Goal: Information Seeking & Learning: Learn about a topic

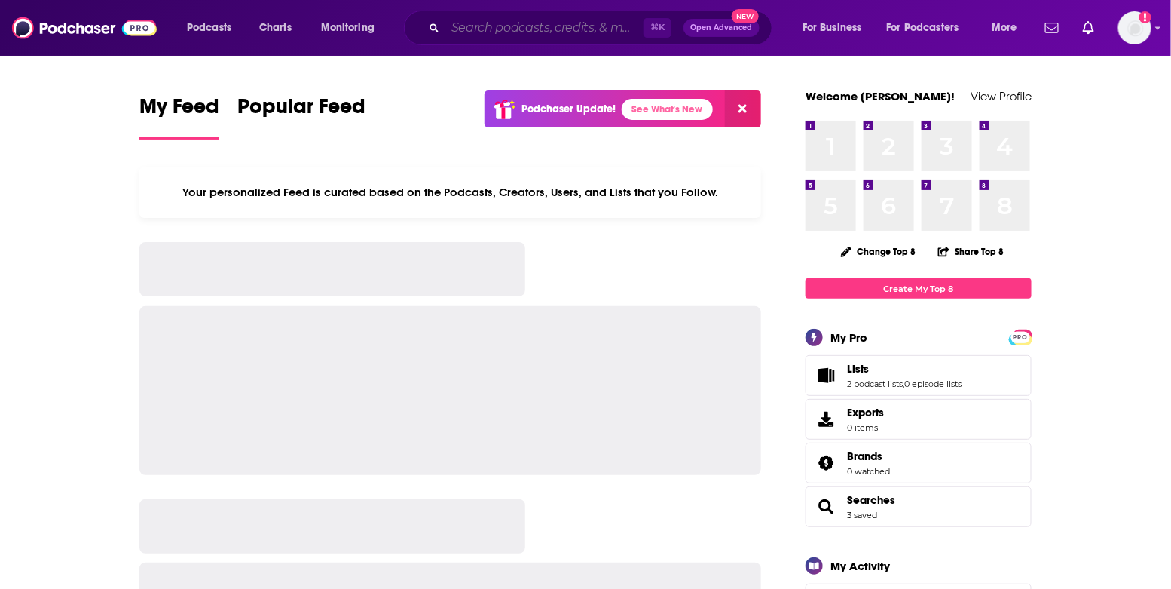
click at [479, 25] on input "Search podcasts, credits, & more..." at bounding box center [544, 28] width 198 height 24
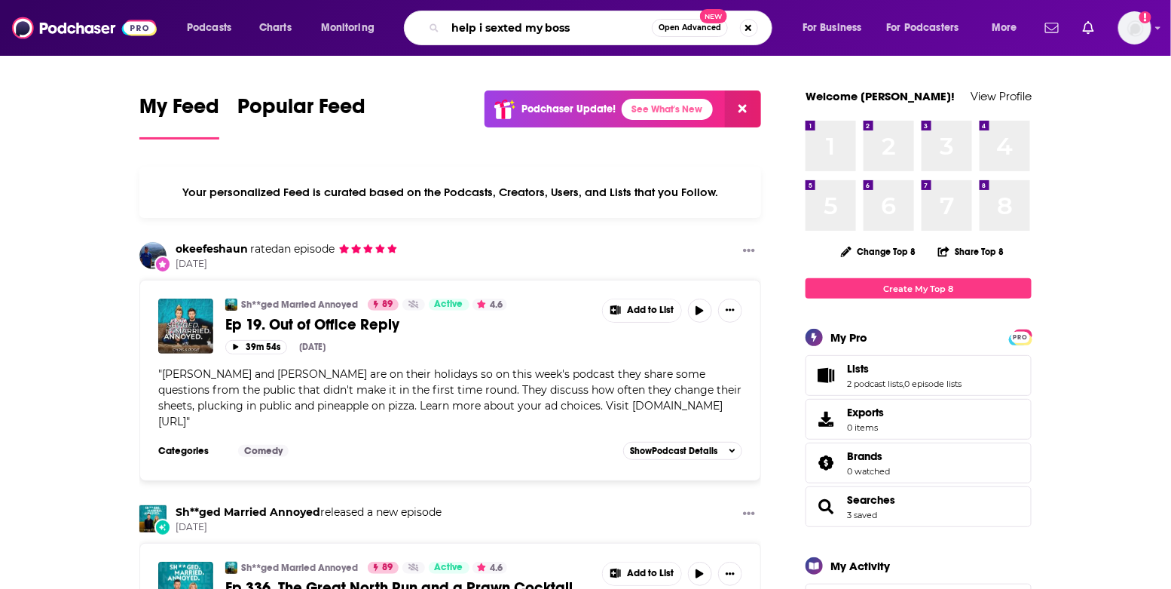
type input "help i sexted my boss"
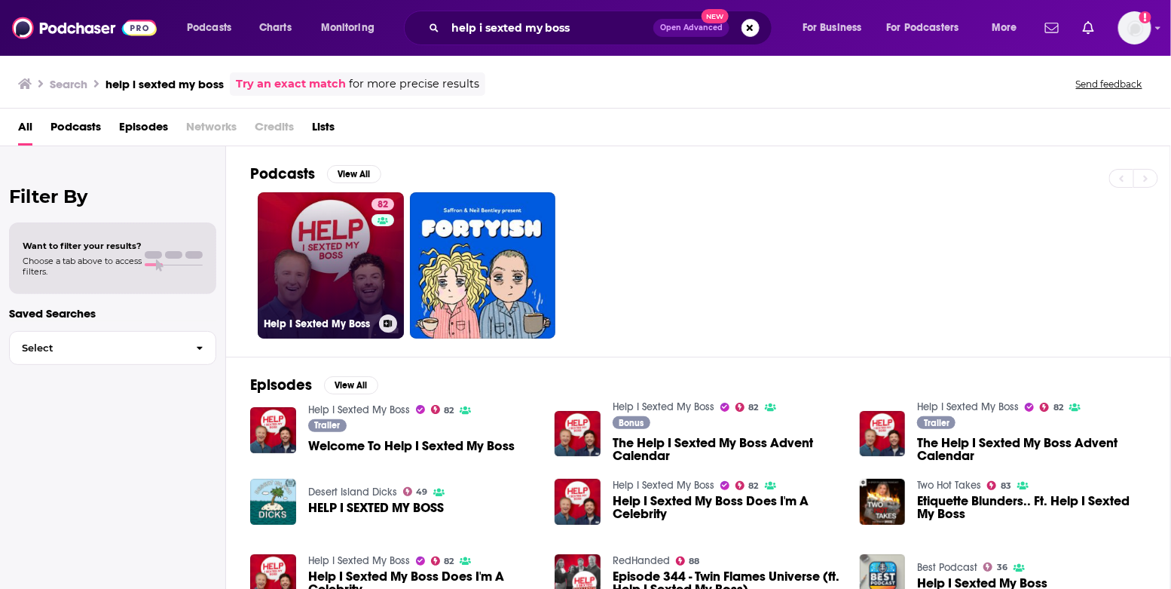
click at [326, 227] on link "82 Help I Sexted My Boss" at bounding box center [331, 265] width 146 height 146
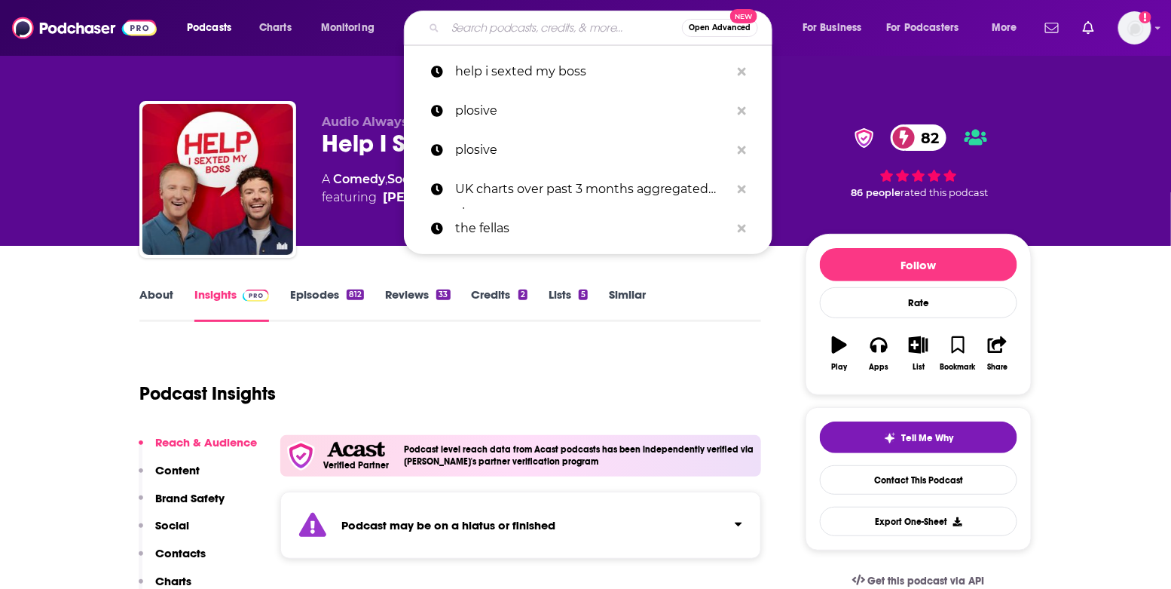
click at [468, 23] on input "Search podcasts, credits, & more..." at bounding box center [563, 28] width 237 height 24
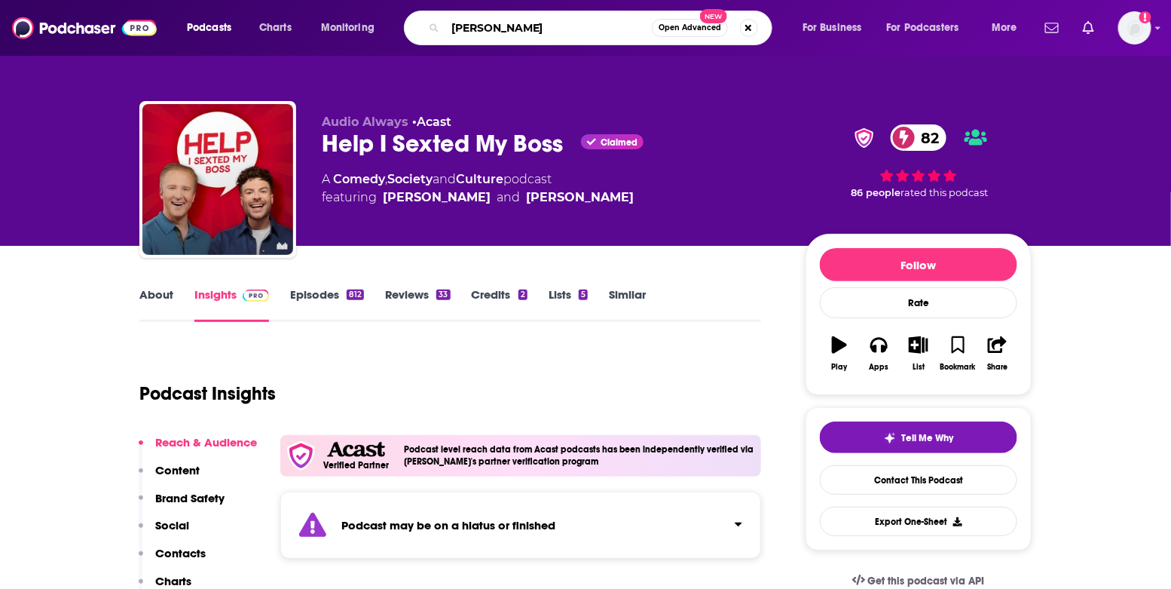
type input "[PERSON_NAME]"
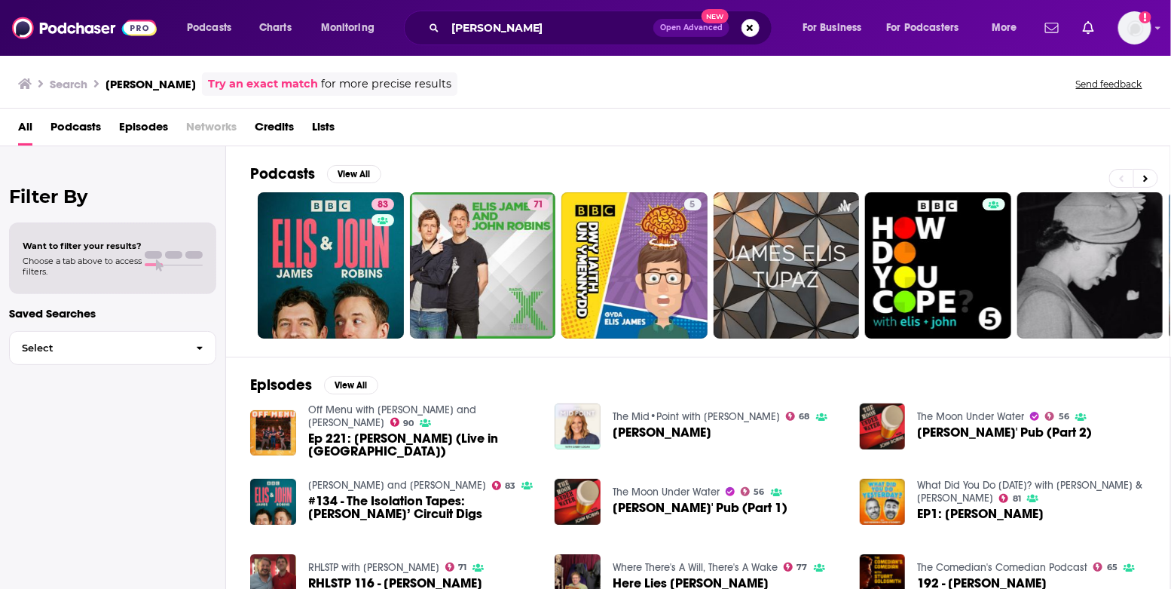
scroll to position [62, 0]
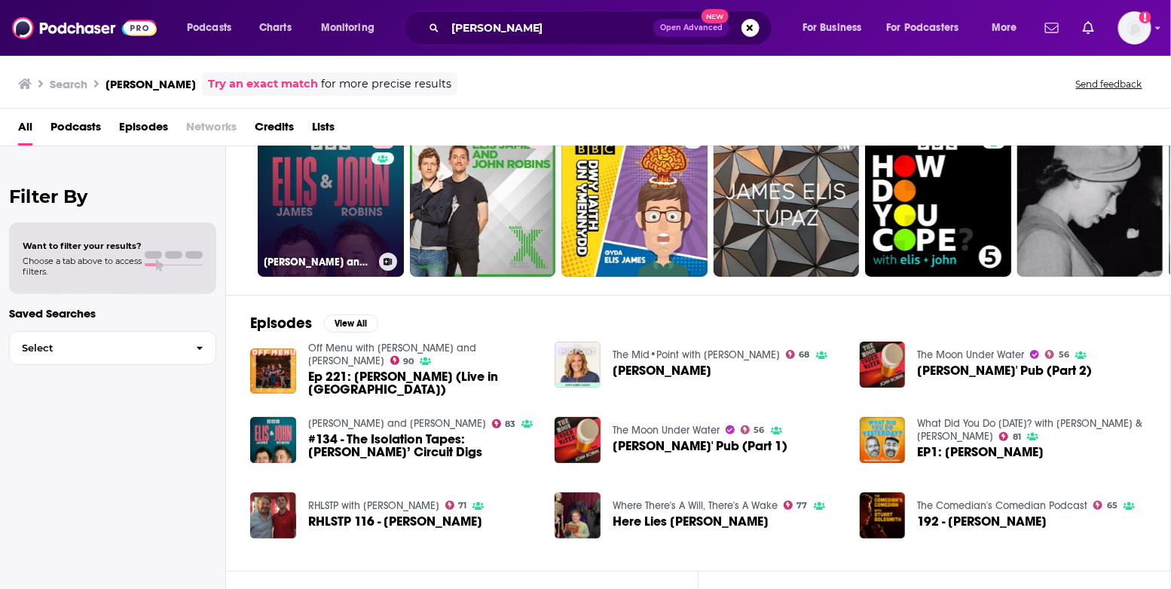
click at [355, 197] on link "83 [PERSON_NAME] and [PERSON_NAME]" at bounding box center [331, 203] width 146 height 146
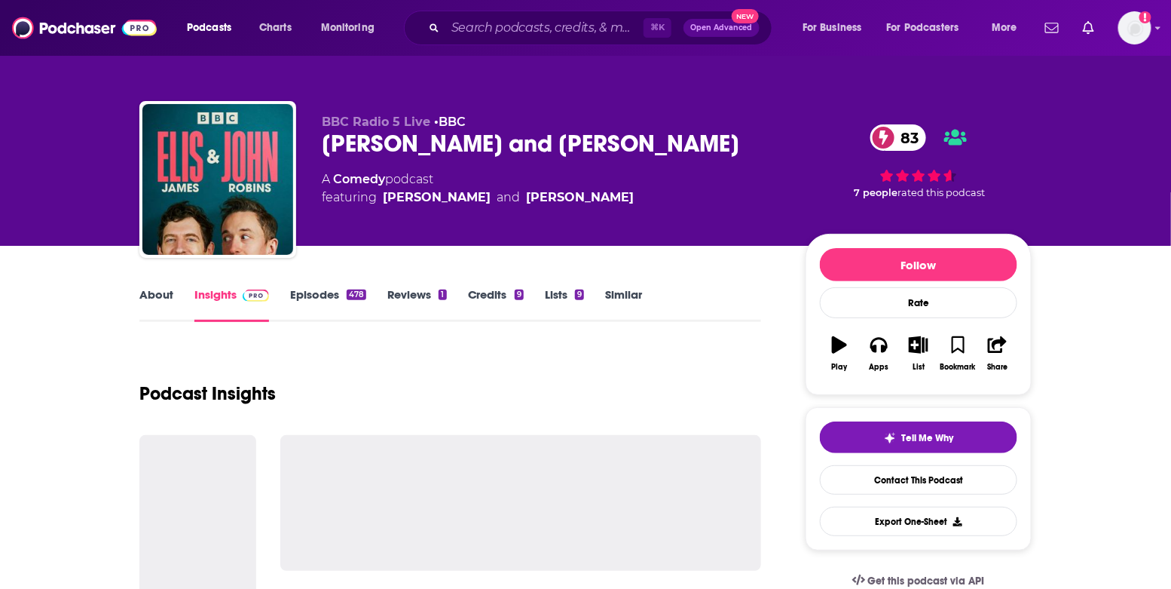
scroll to position [347, 0]
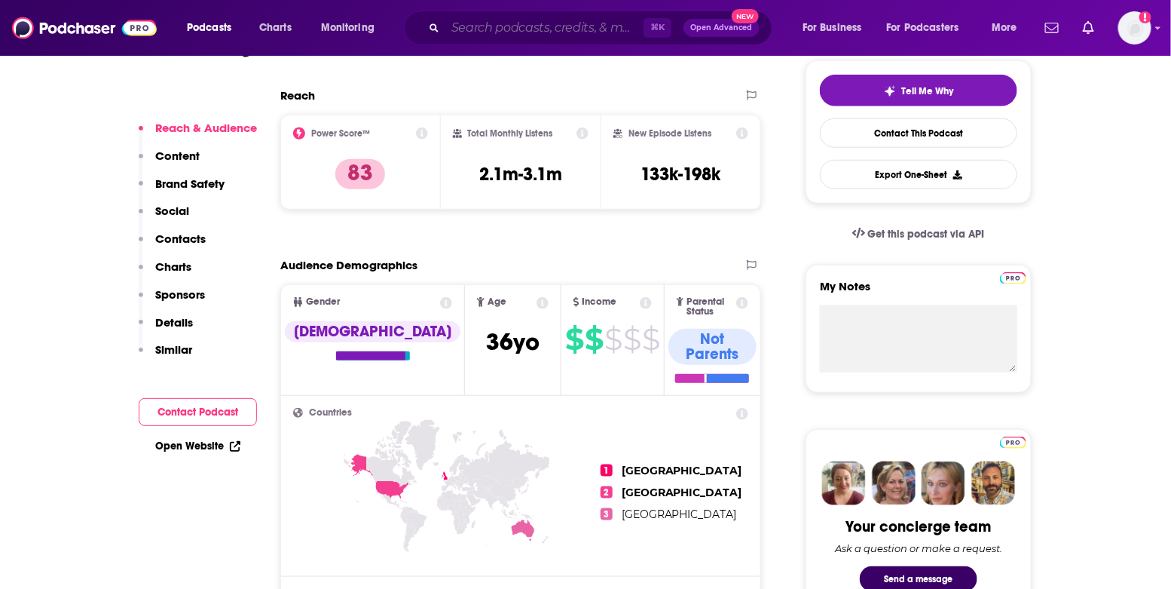
click at [488, 28] on input "Search podcasts, credits, & more..." at bounding box center [544, 28] width 198 height 24
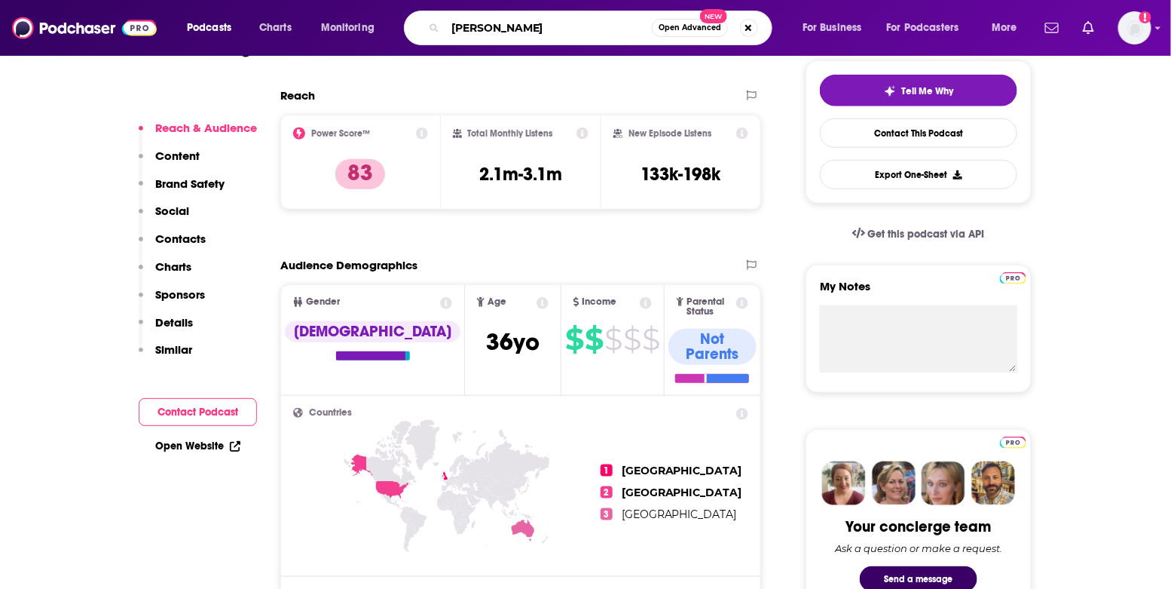
type input "[PERSON_NAME]"
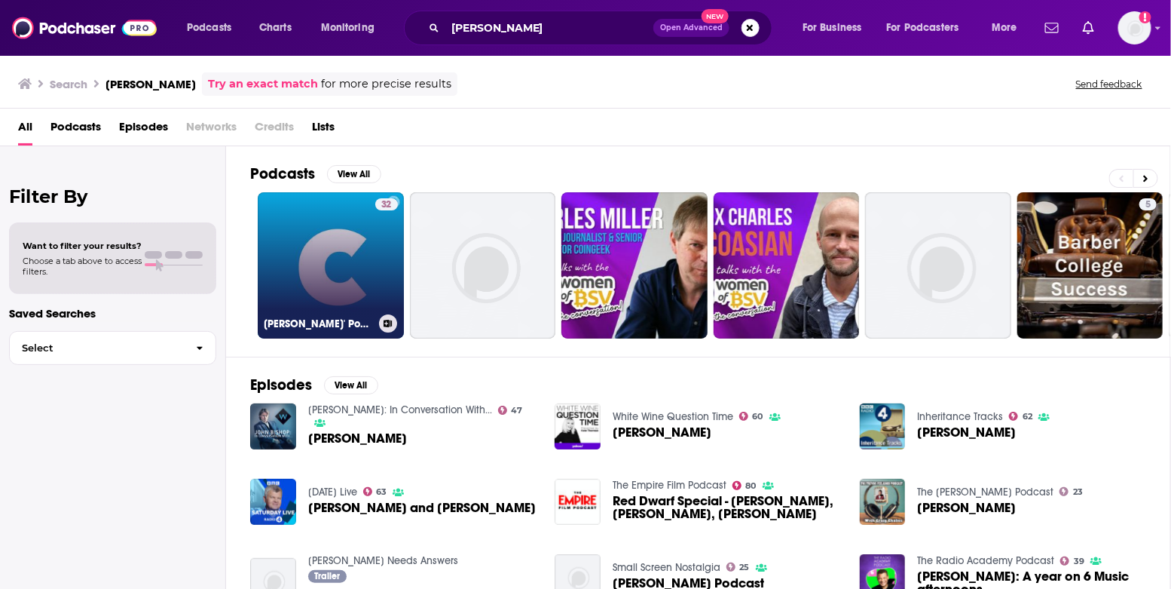
click at [360, 237] on link "32 [PERSON_NAME]' Podcast" at bounding box center [331, 265] width 146 height 146
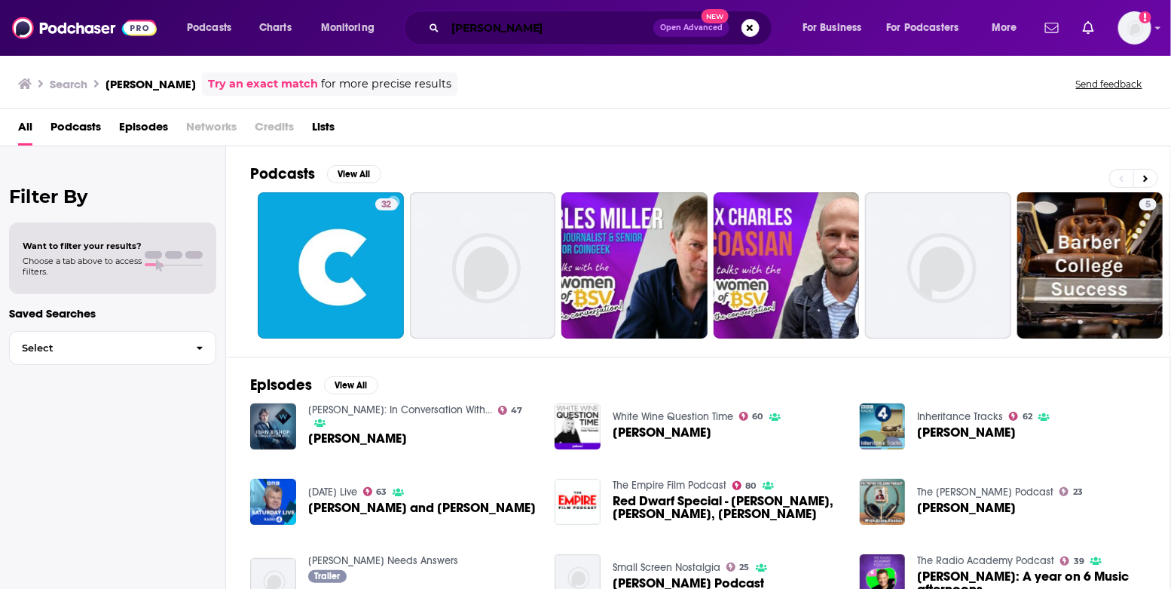
click at [495, 30] on input "[PERSON_NAME]" at bounding box center [549, 28] width 208 height 24
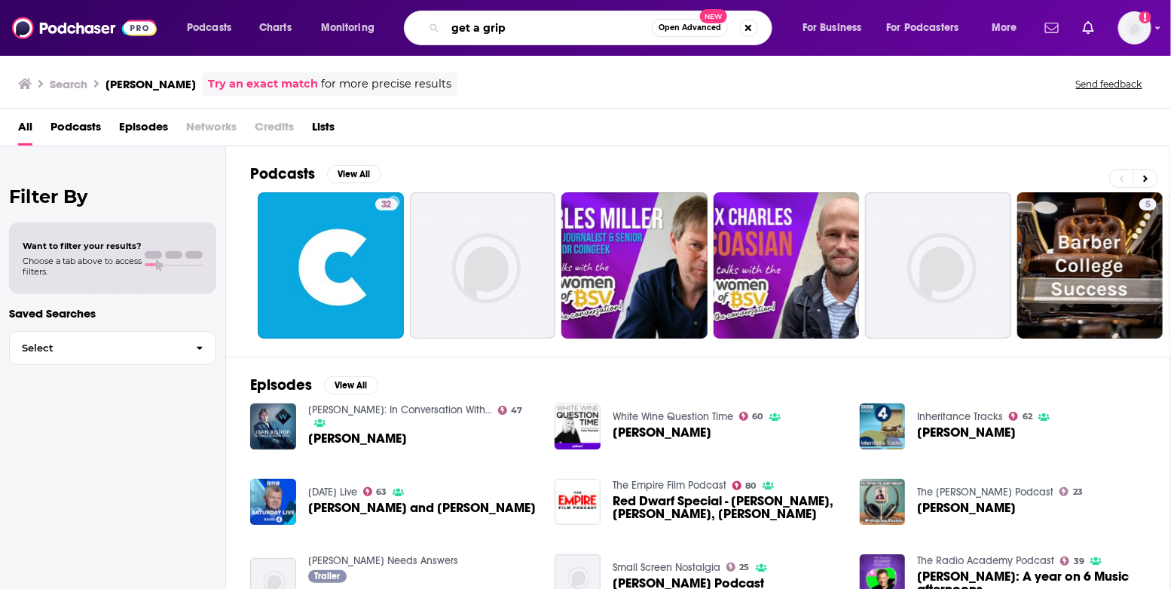
type input "get a grip"
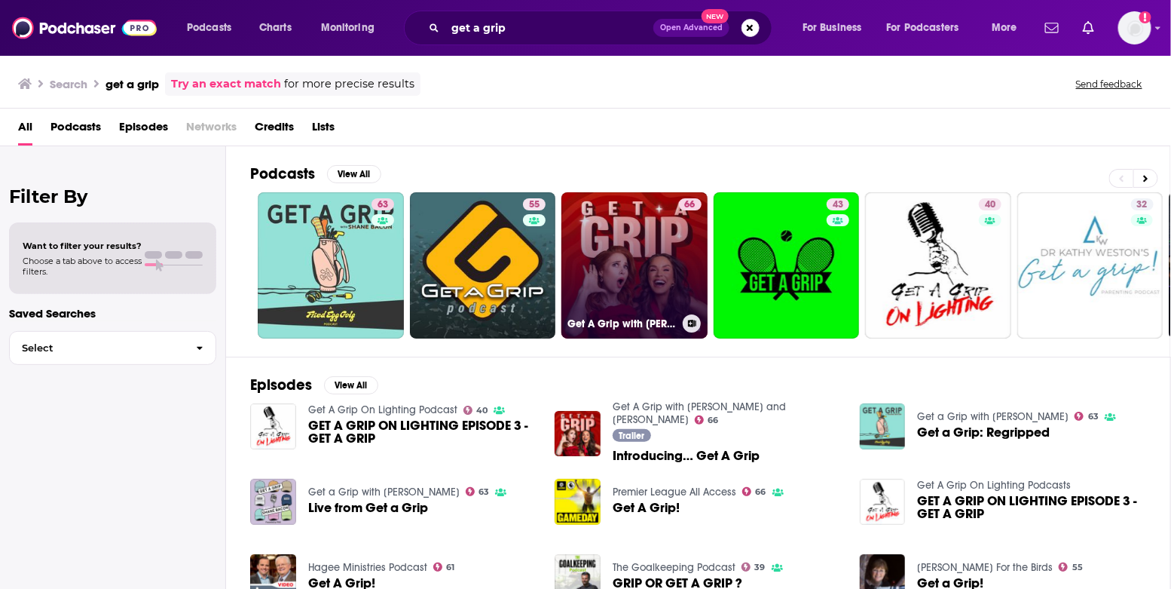
click at [633, 234] on link "66 Get A Grip with [PERSON_NAME] and [PERSON_NAME]" at bounding box center [635, 265] width 146 height 146
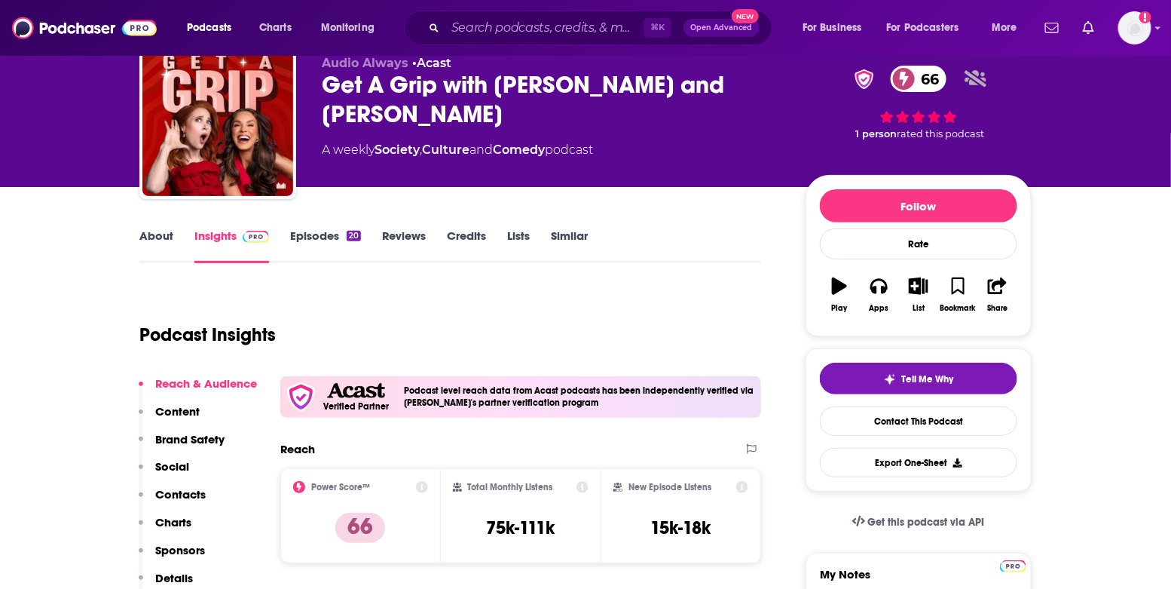
scroll to position [106, 0]
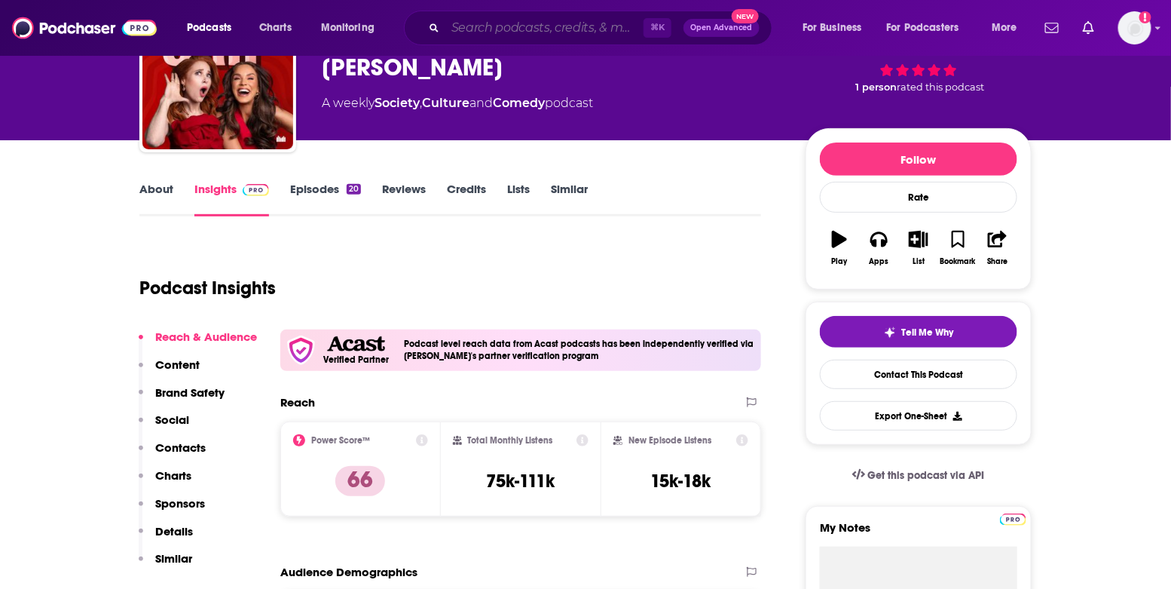
click at [474, 31] on input "Search podcasts, credits, & more..." at bounding box center [544, 28] width 198 height 24
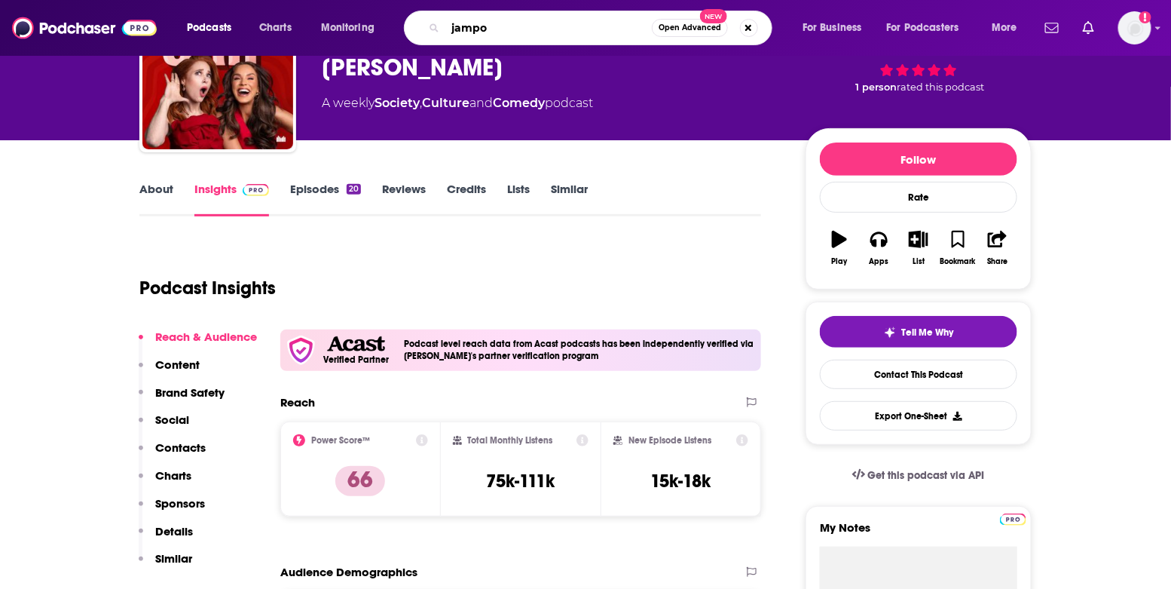
type input "jampot"
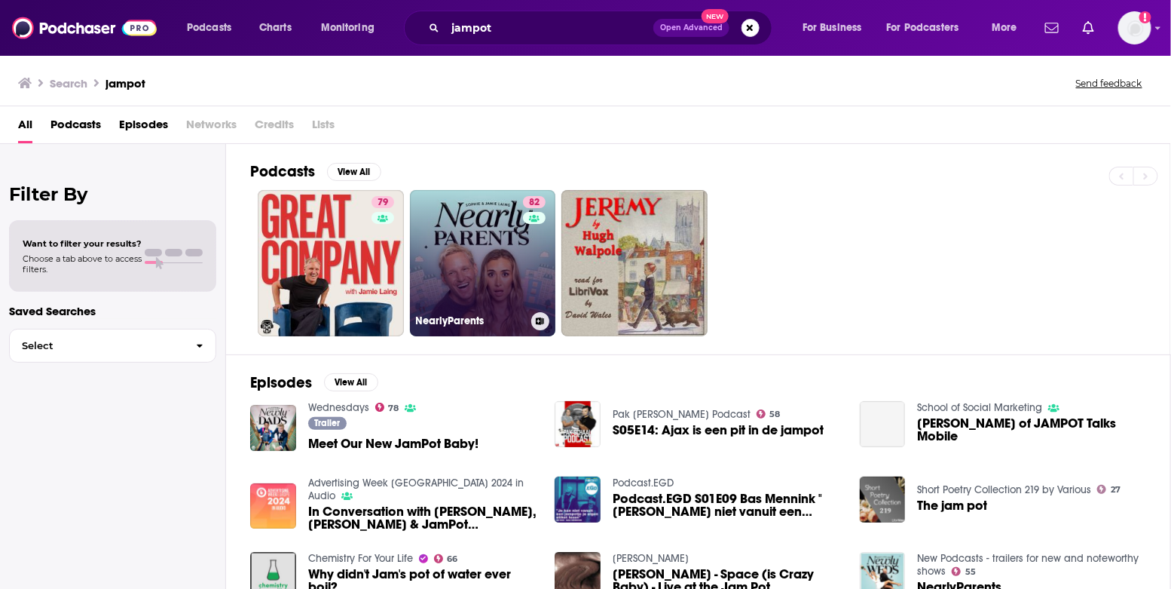
click at [449, 238] on link "82 NearlyParents" at bounding box center [483, 263] width 146 height 146
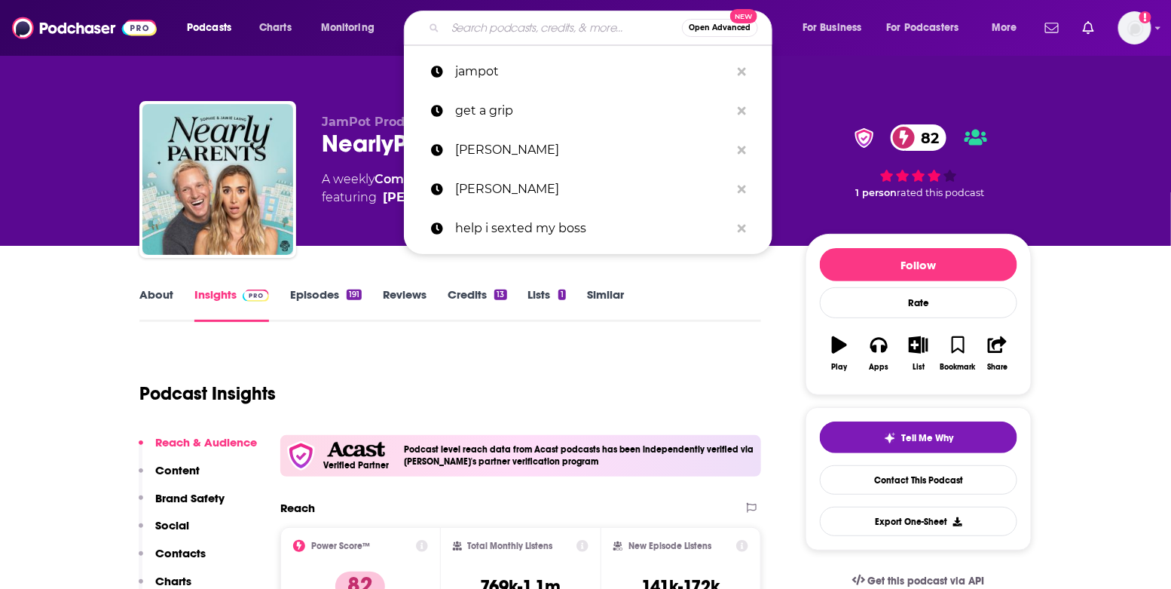
click at [490, 35] on input "Search podcasts, credits, & more..." at bounding box center [563, 28] width 237 height 24
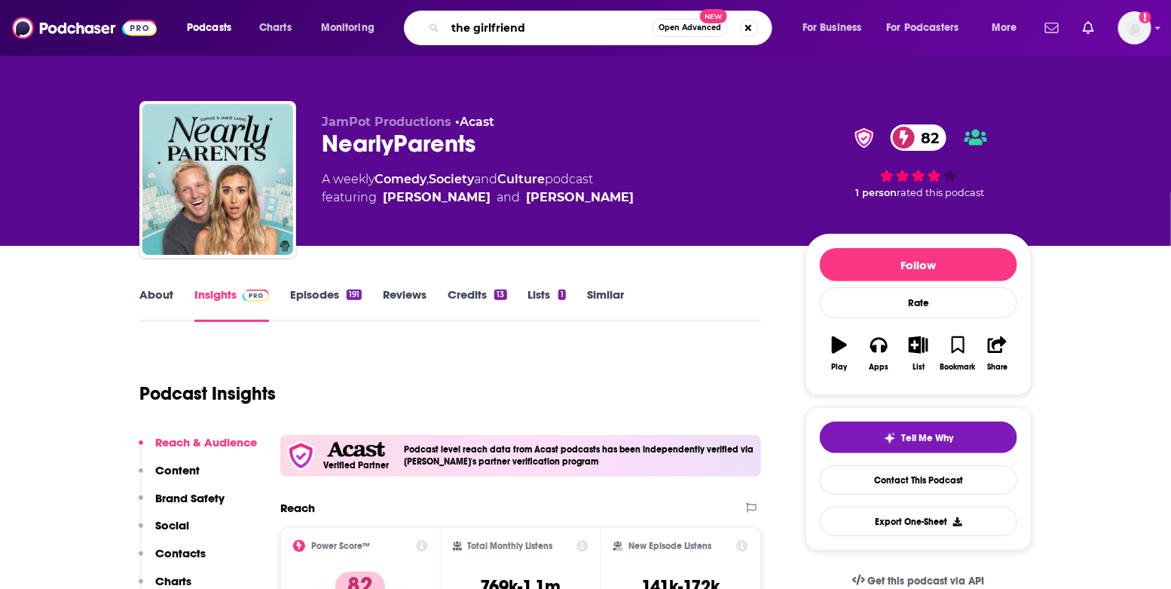
type input "the girlfriends"
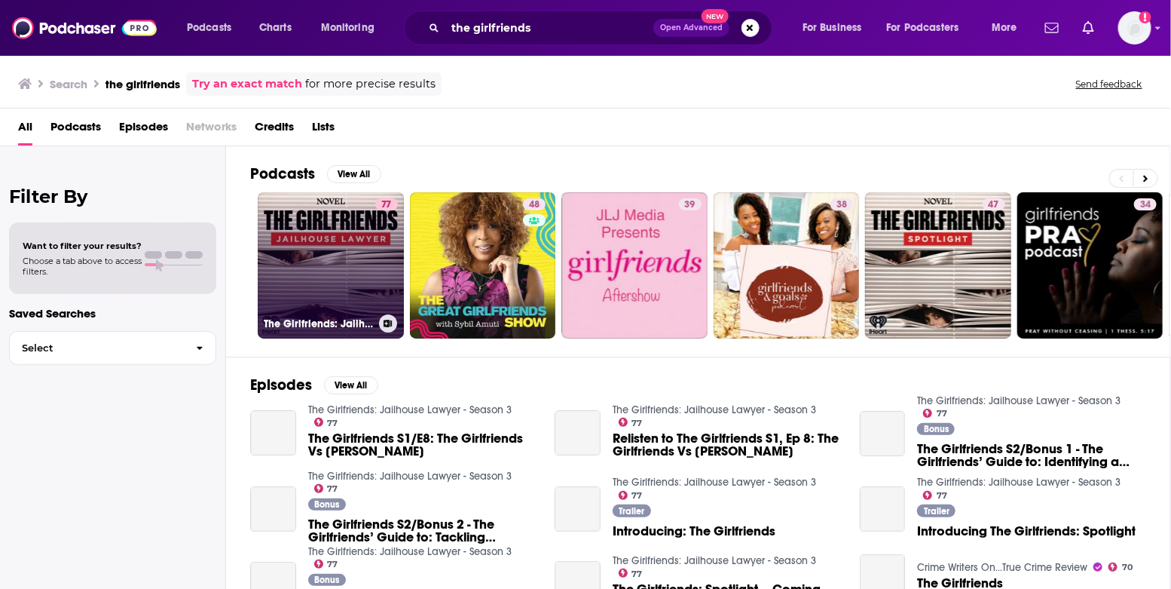
click at [321, 262] on link "77 The Girlfriends: Jailhouse Lawyer - Season 3" at bounding box center [331, 265] width 146 height 146
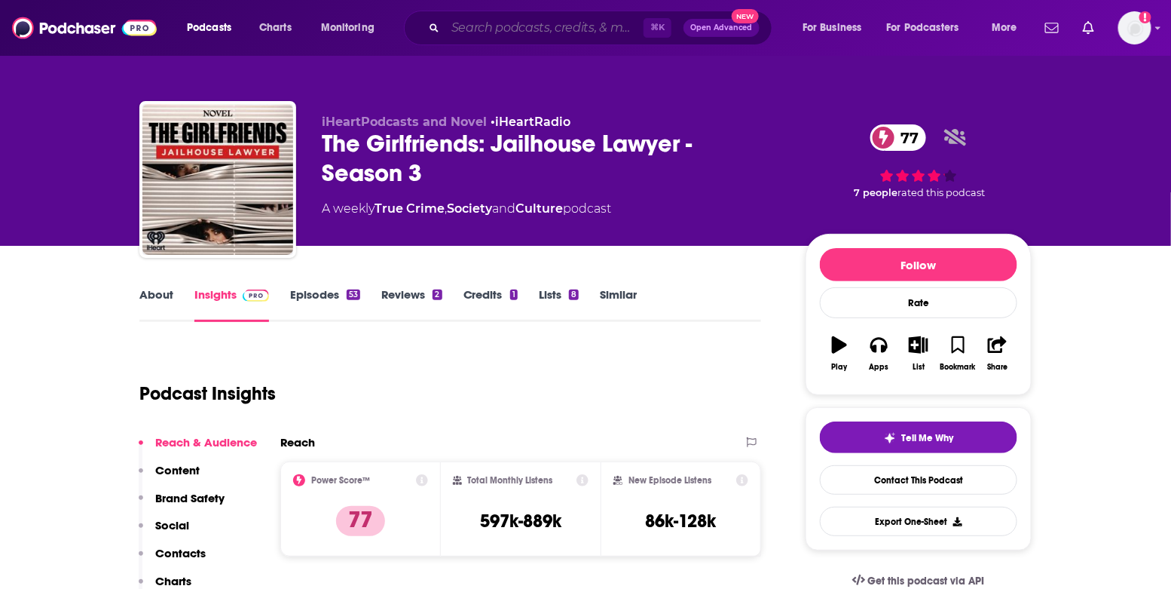
click at [519, 25] on input "Search podcasts, credits, & more..." at bounding box center [544, 28] width 198 height 24
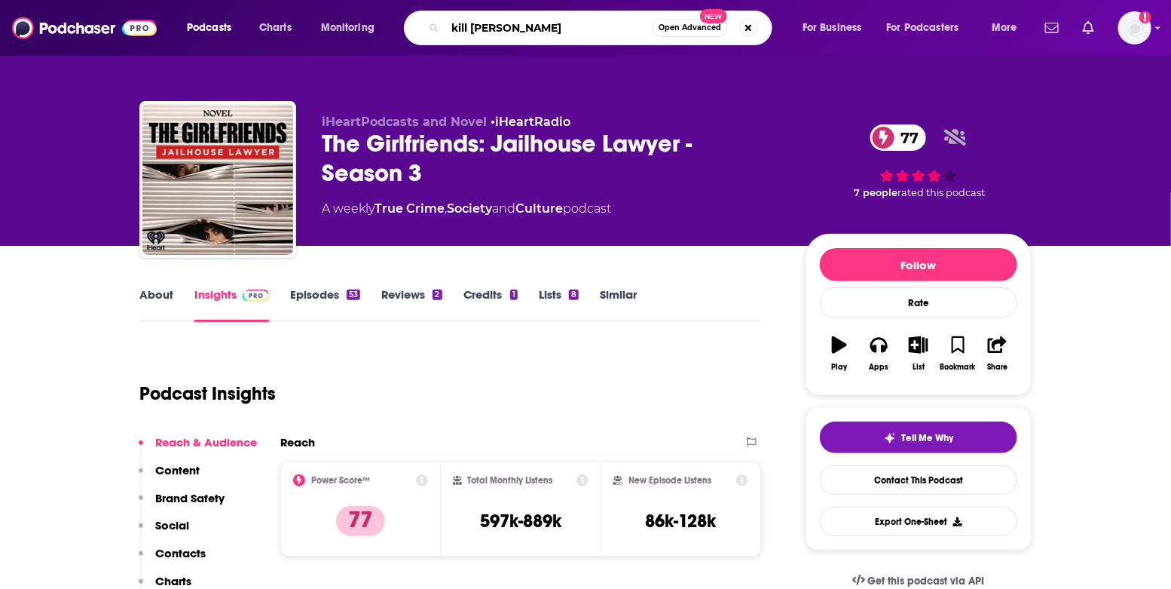
type input "kill list"
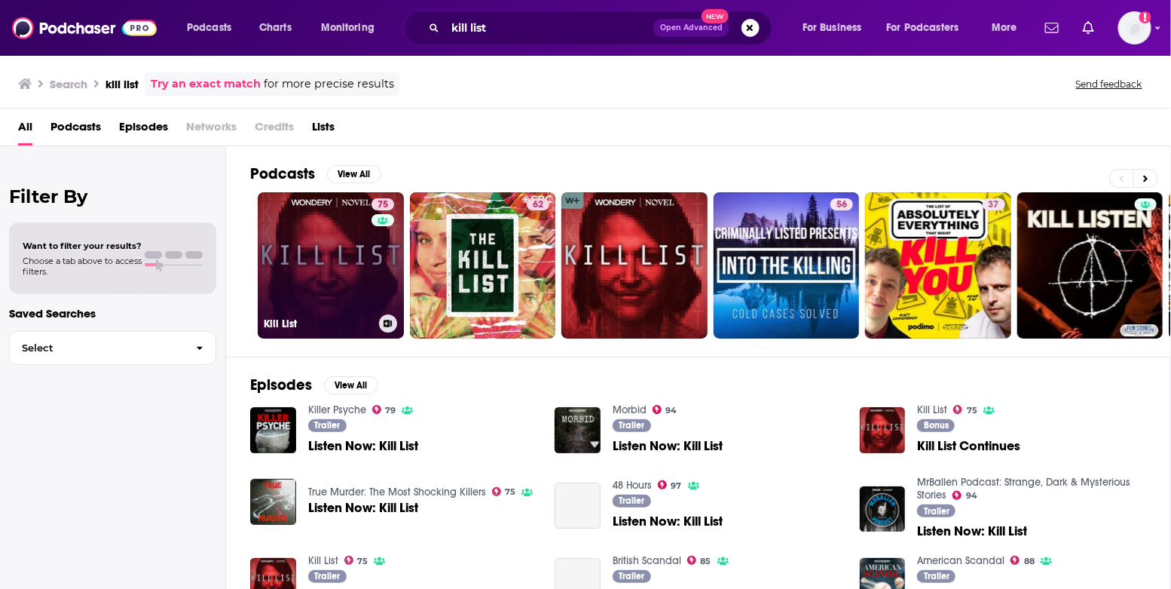
click at [308, 215] on link "75 Kill List" at bounding box center [331, 265] width 146 height 146
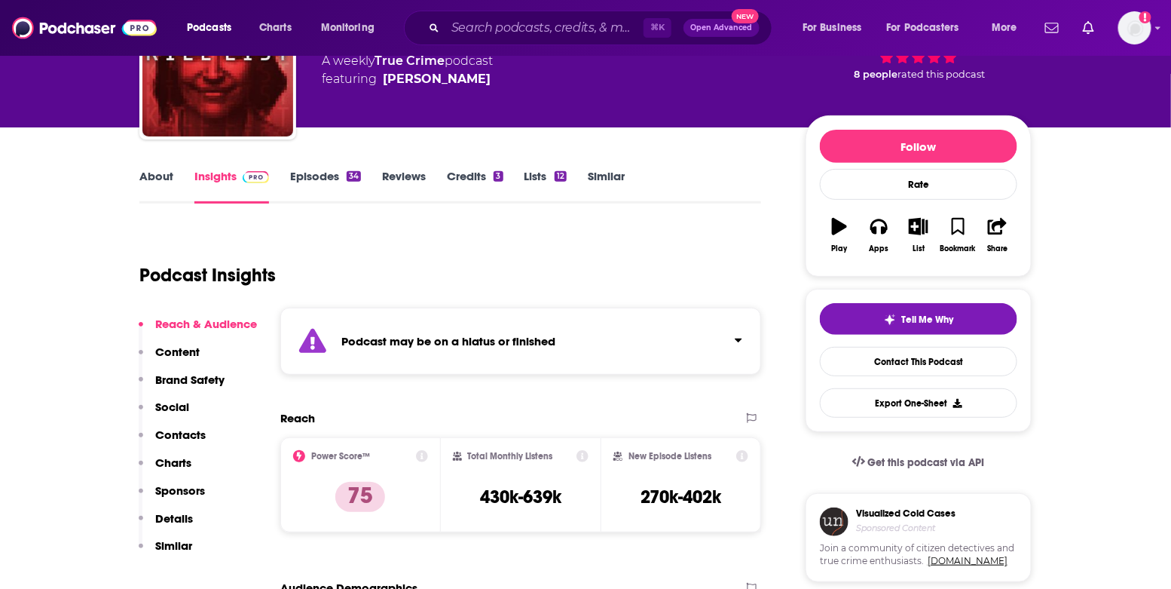
scroll to position [129, 0]
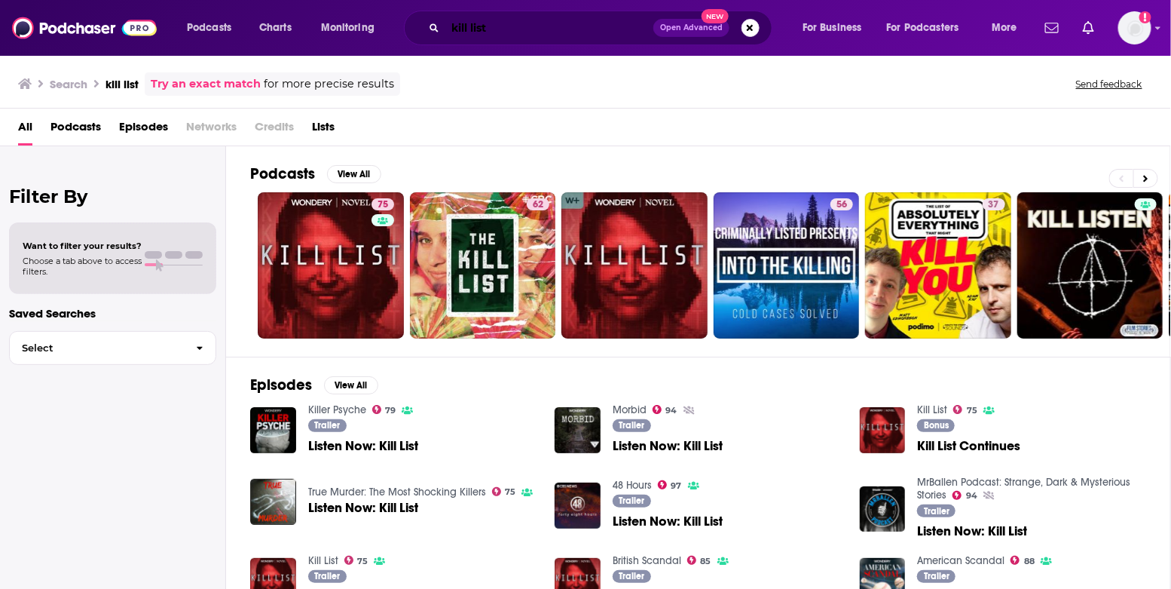
click at [492, 37] on input "kill list" at bounding box center [549, 28] width 208 height 24
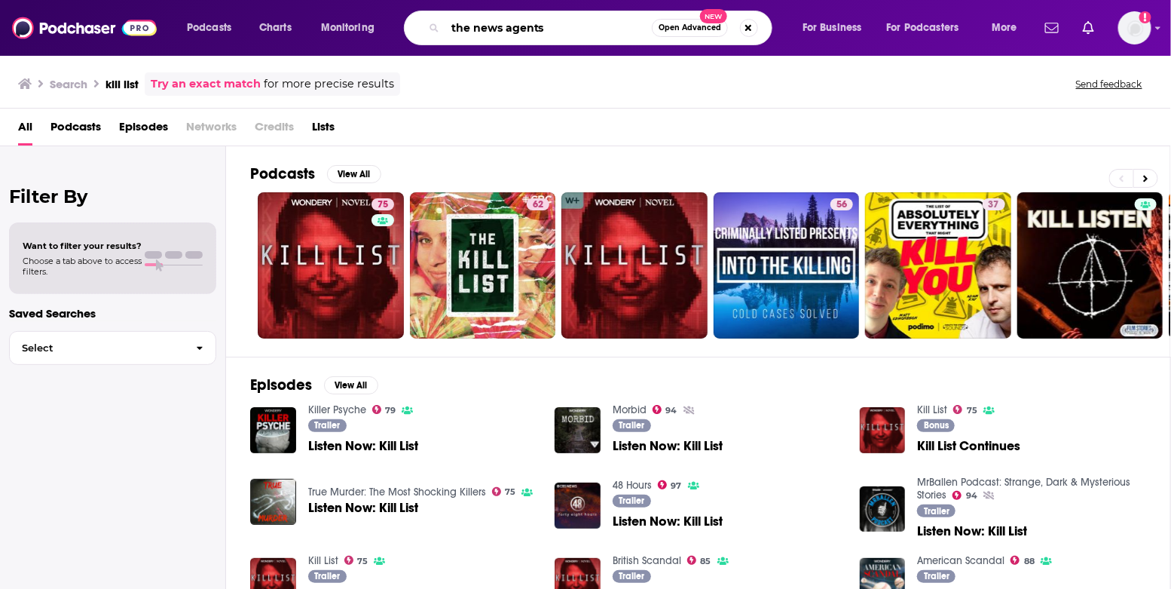
type input "the news agents"
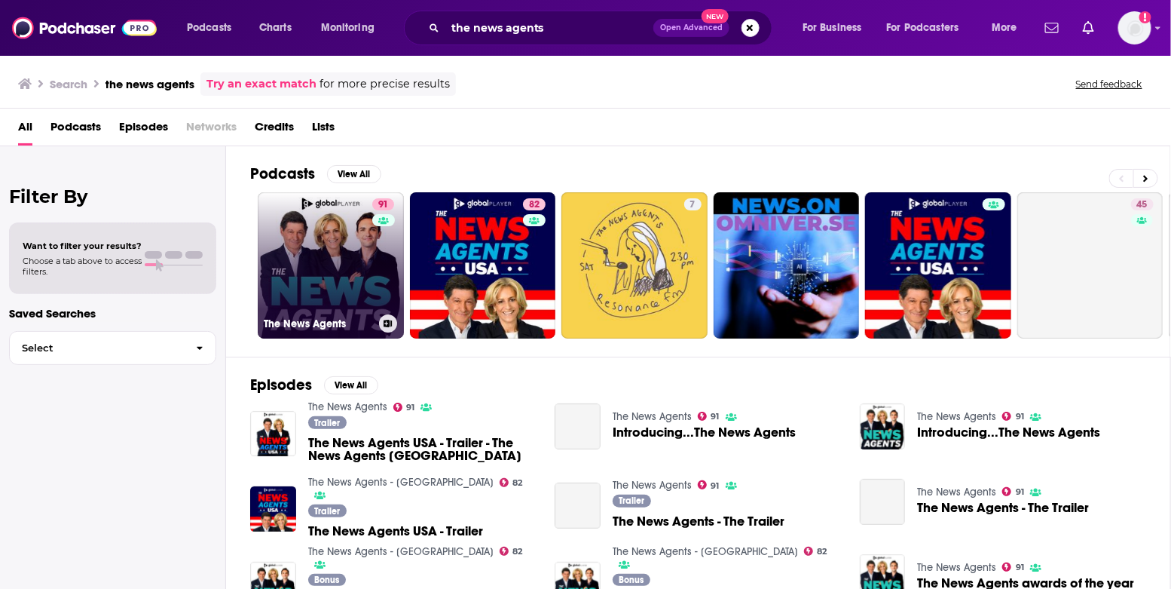
click at [352, 259] on link "91 The News Agents" at bounding box center [331, 265] width 146 height 146
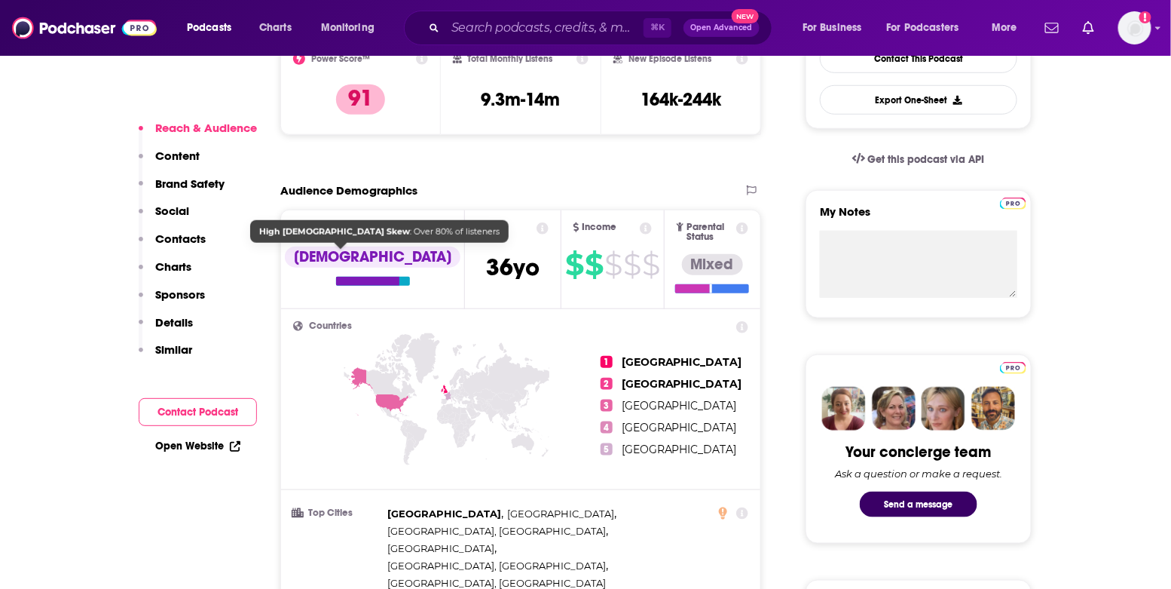
scroll to position [425, 0]
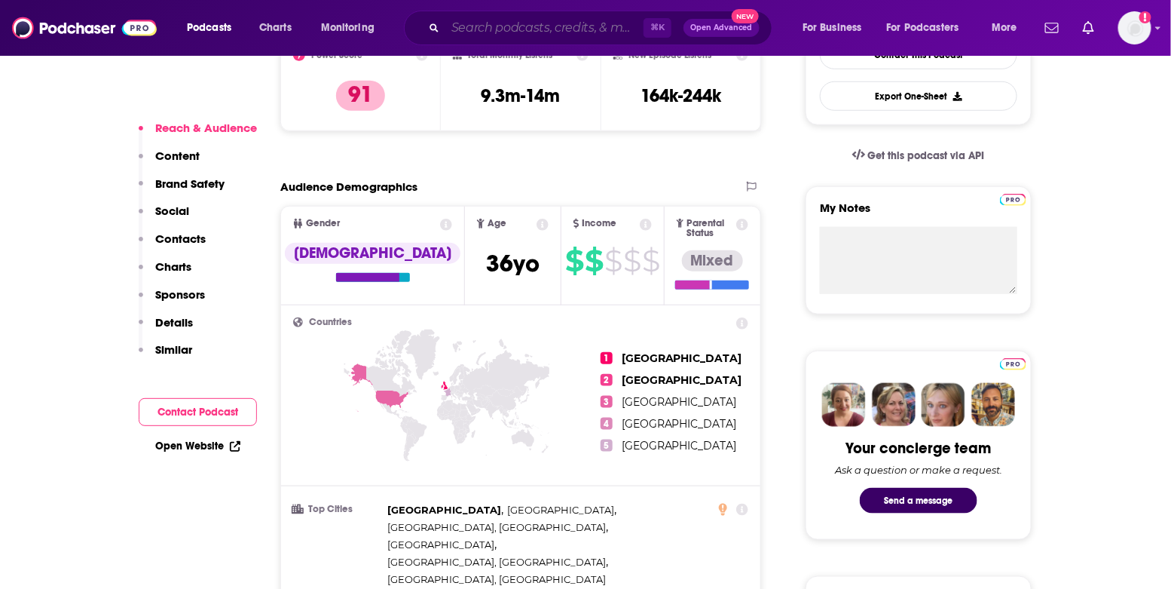
click at [530, 29] on input "Search podcasts, credits, & more..." at bounding box center [544, 28] width 198 height 24
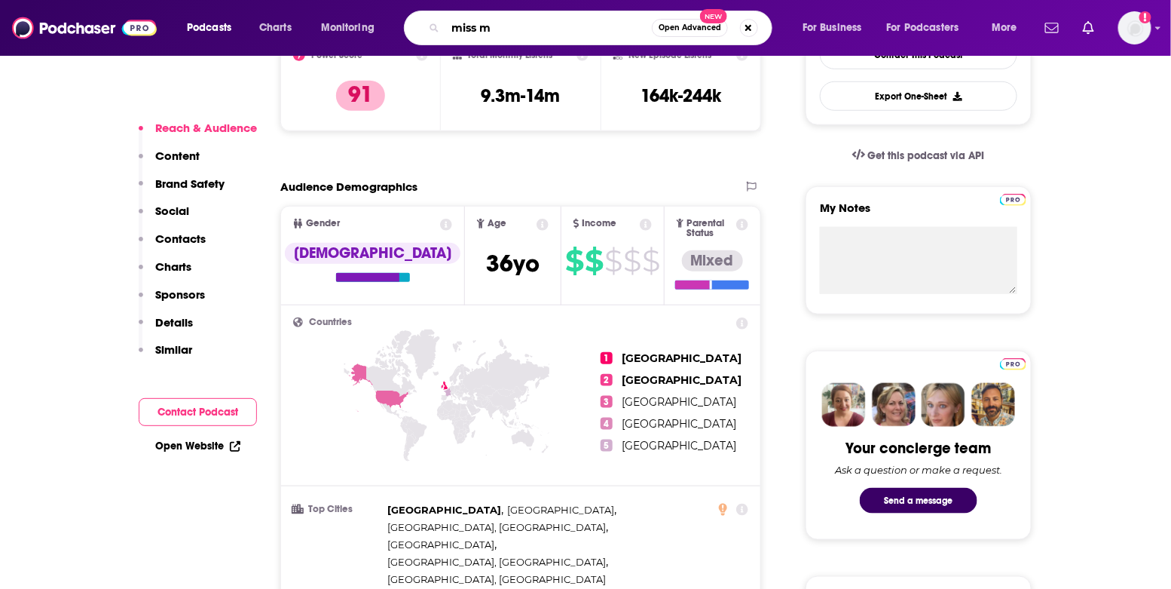
type input "miss me"
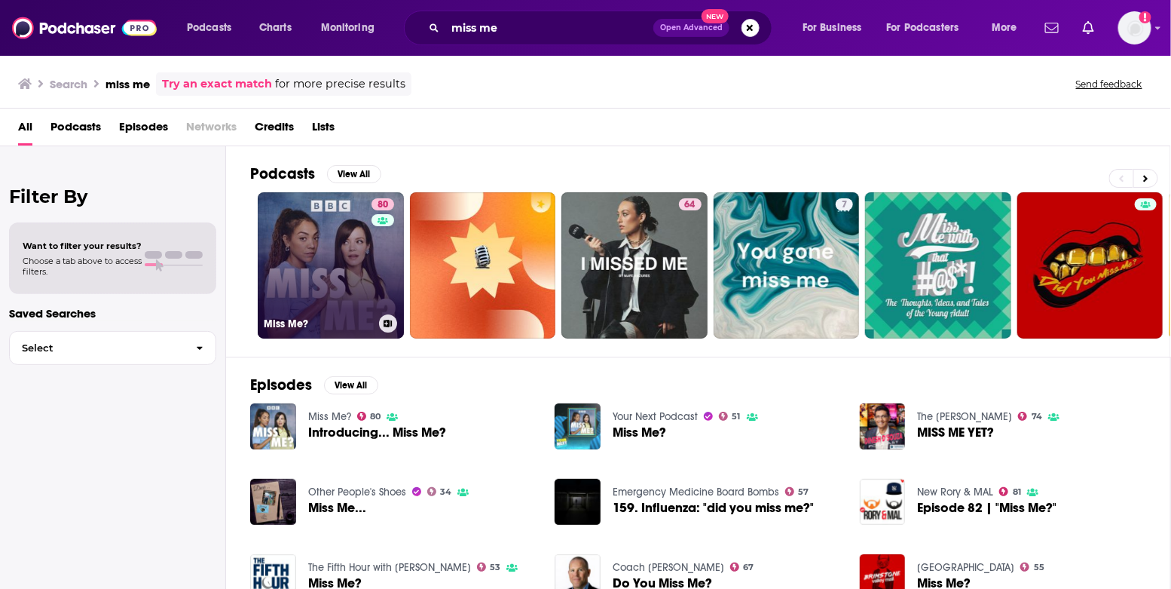
click at [329, 238] on link "80 Miss Me?" at bounding box center [331, 265] width 146 height 146
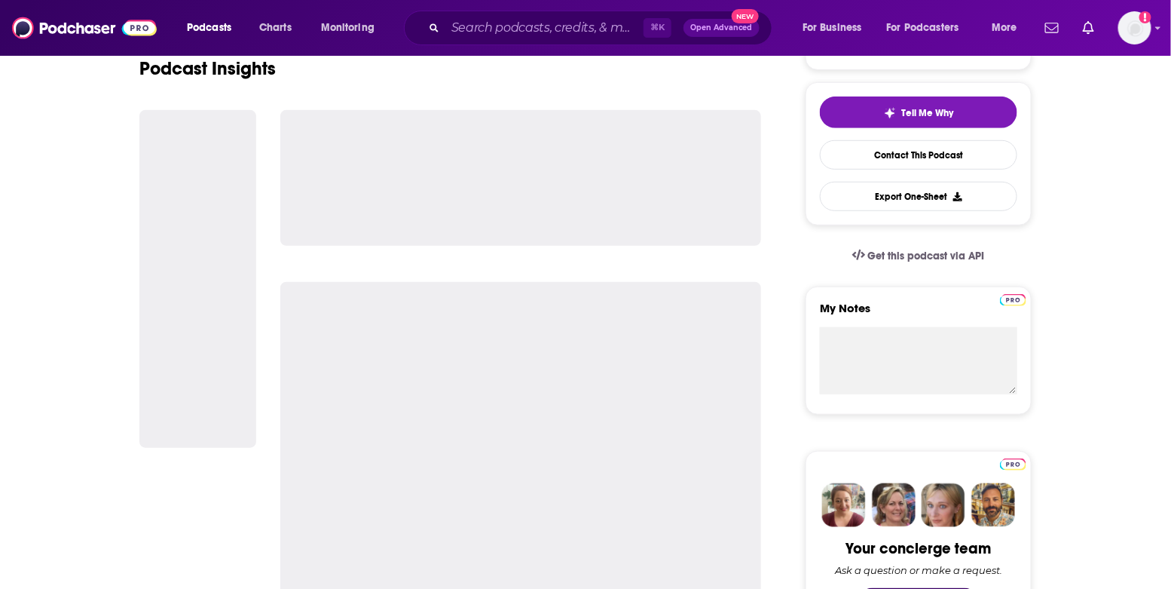
scroll to position [375, 0]
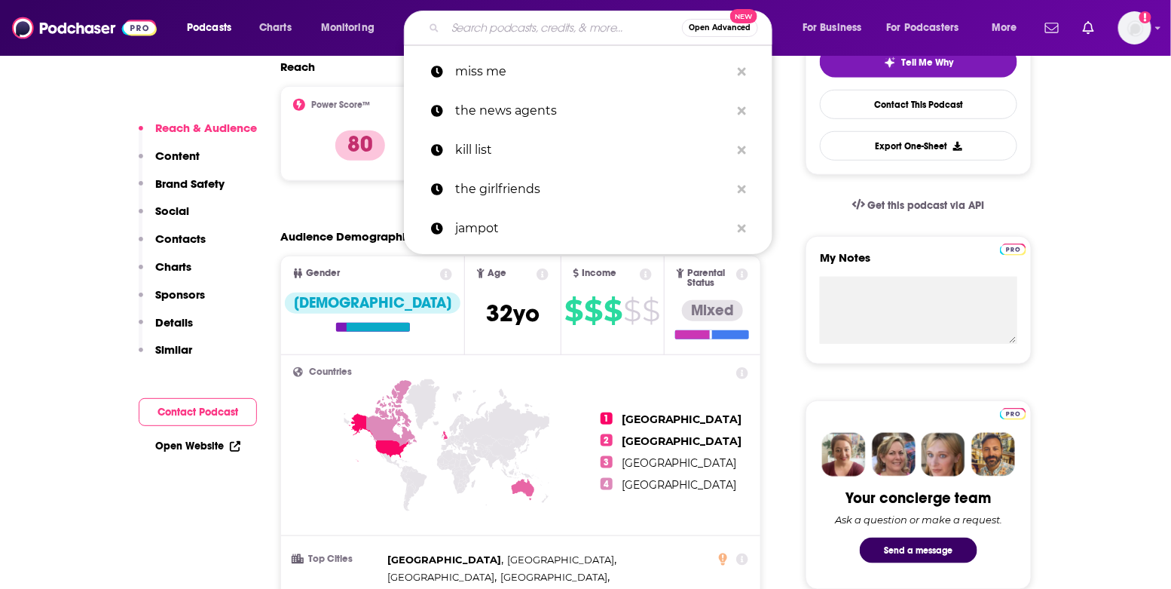
click at [489, 22] on input "Search podcasts, credits, & more..." at bounding box center [563, 28] width 237 height 24
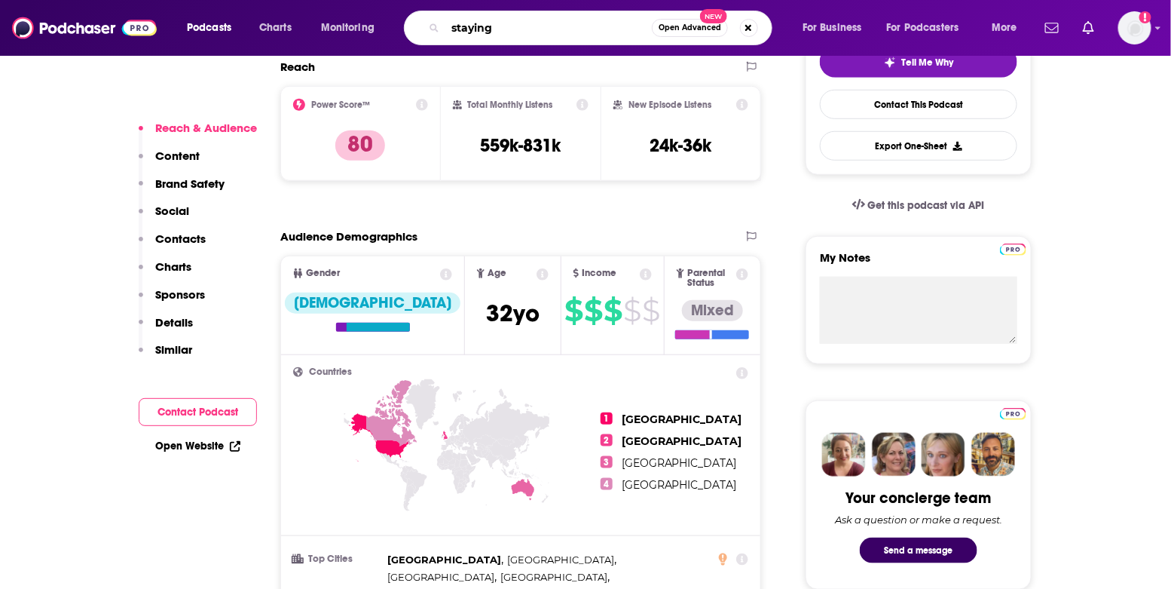
click at [490, 26] on input "staying" at bounding box center [548, 28] width 207 height 24
type input "the fella studios"
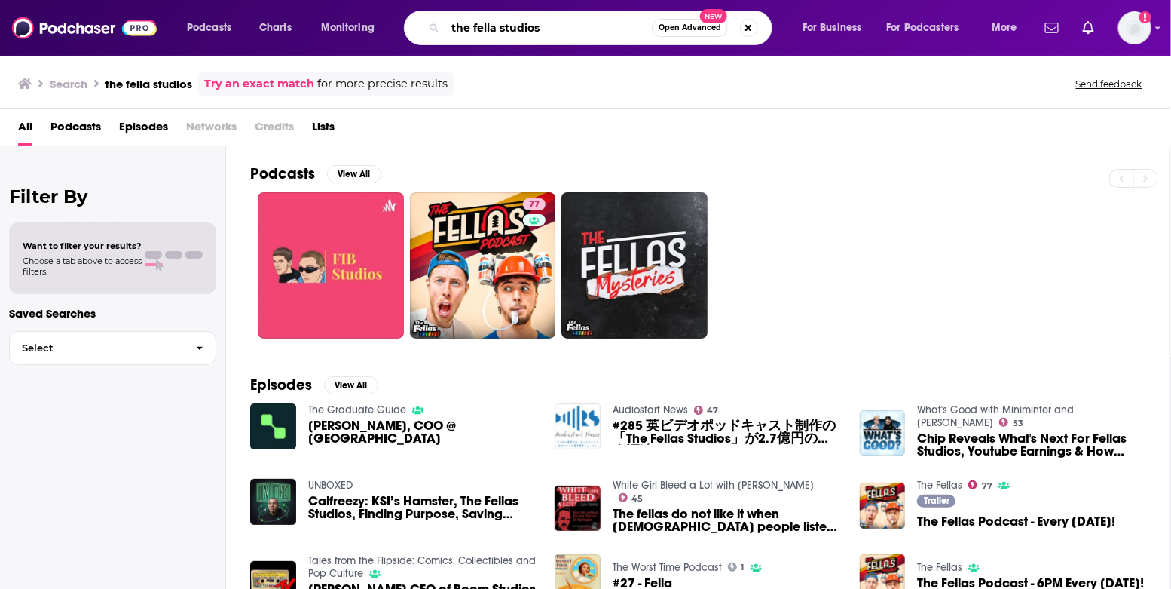
click at [500, 27] on input "the fella studios" at bounding box center [548, 28] width 207 height 24
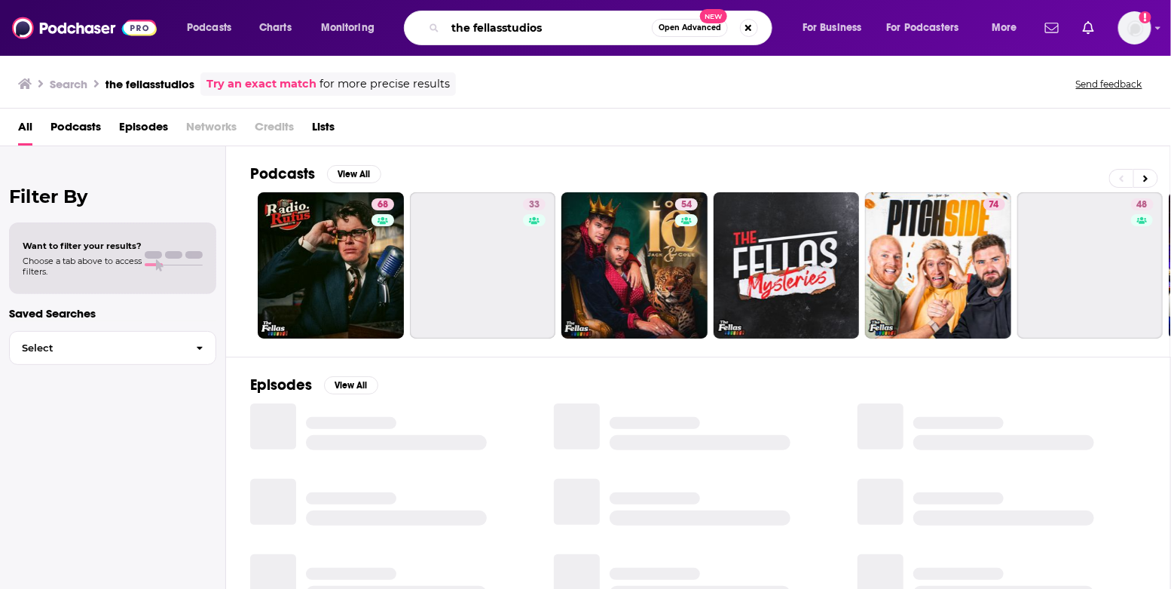
click at [503, 27] on input "the fellasstudios" at bounding box center [548, 28] width 207 height 24
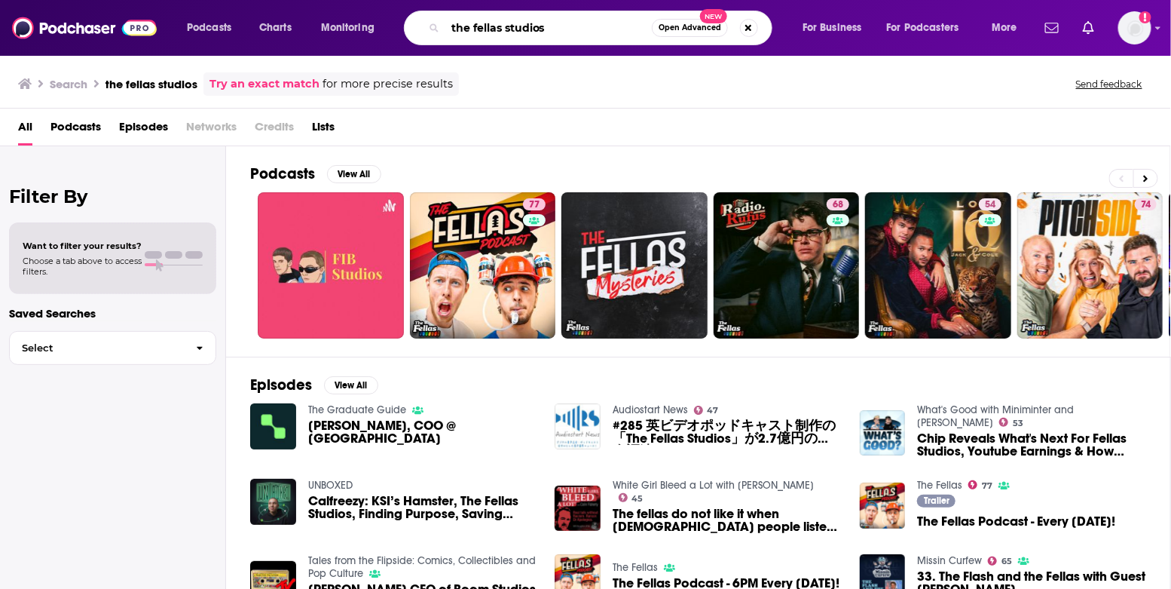
drag, startPoint x: 505, startPoint y: 26, endPoint x: 556, endPoint y: 29, distance: 50.6
click at [556, 29] on input "the fellas studios" at bounding box center [548, 28] width 207 height 24
type input "the fellas"
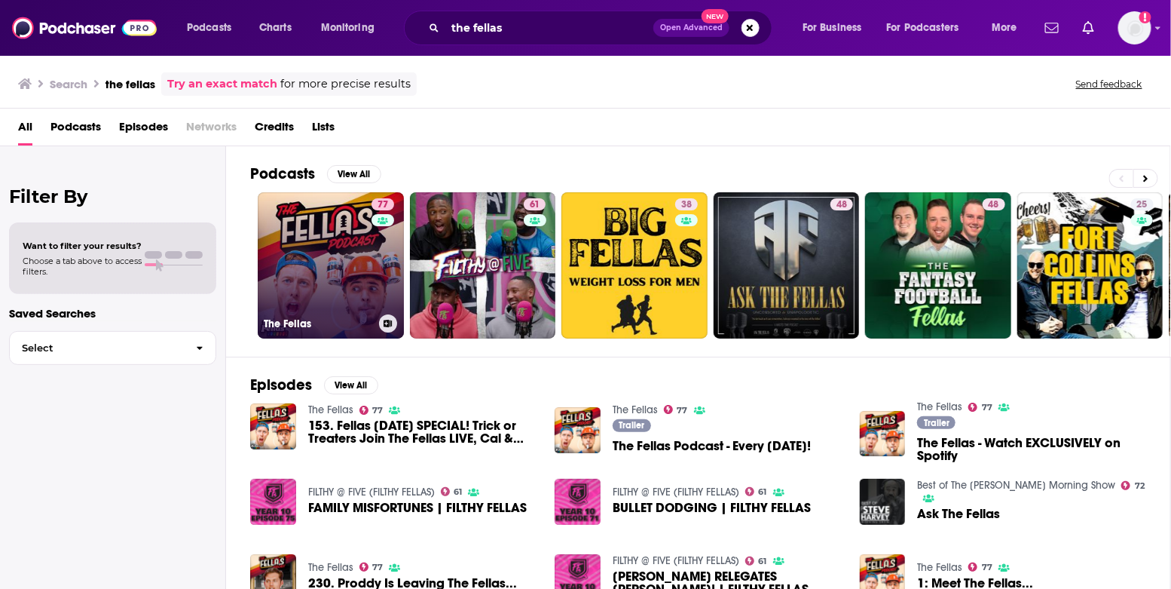
click at [318, 217] on link "77 The Fellas" at bounding box center [331, 265] width 146 height 146
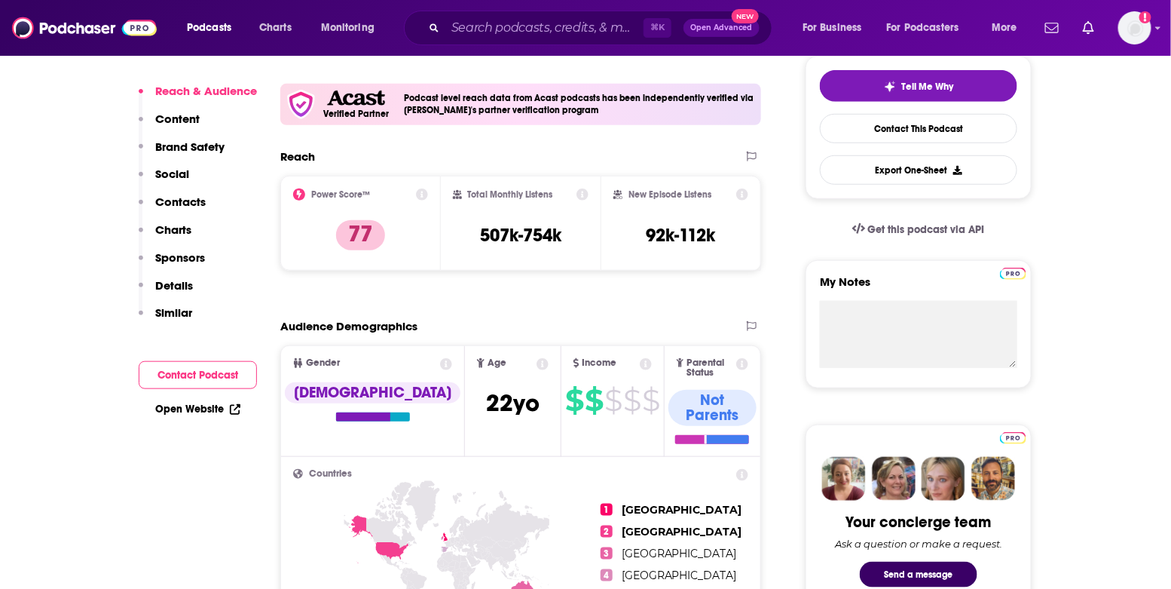
scroll to position [378, 0]
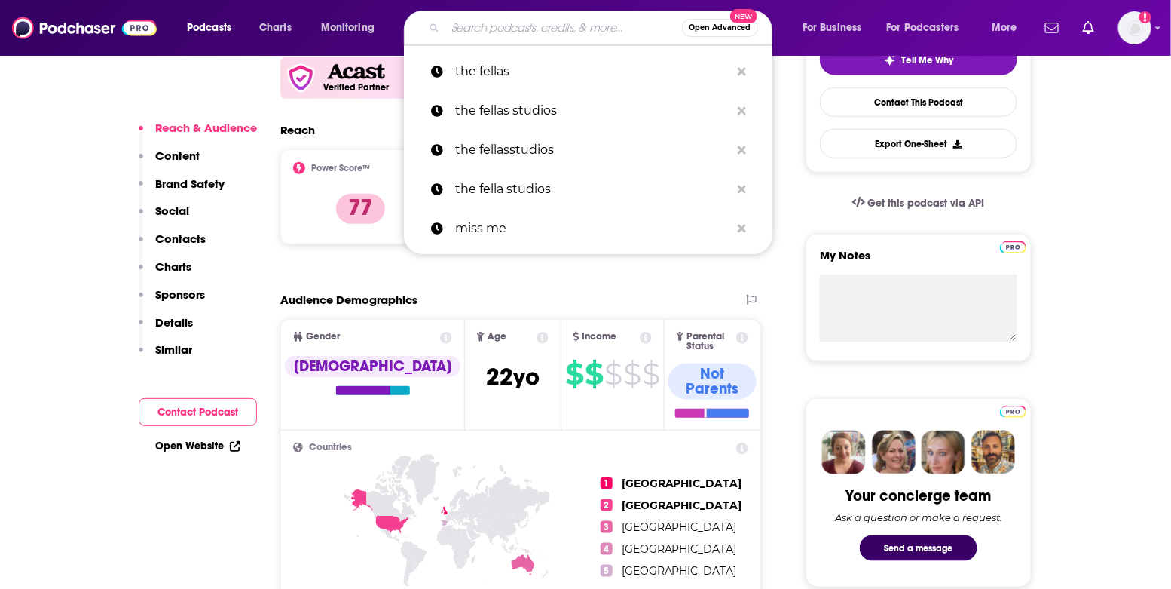
click at [460, 31] on input "Search podcasts, credits, & more..." at bounding box center [563, 28] width 237 height 24
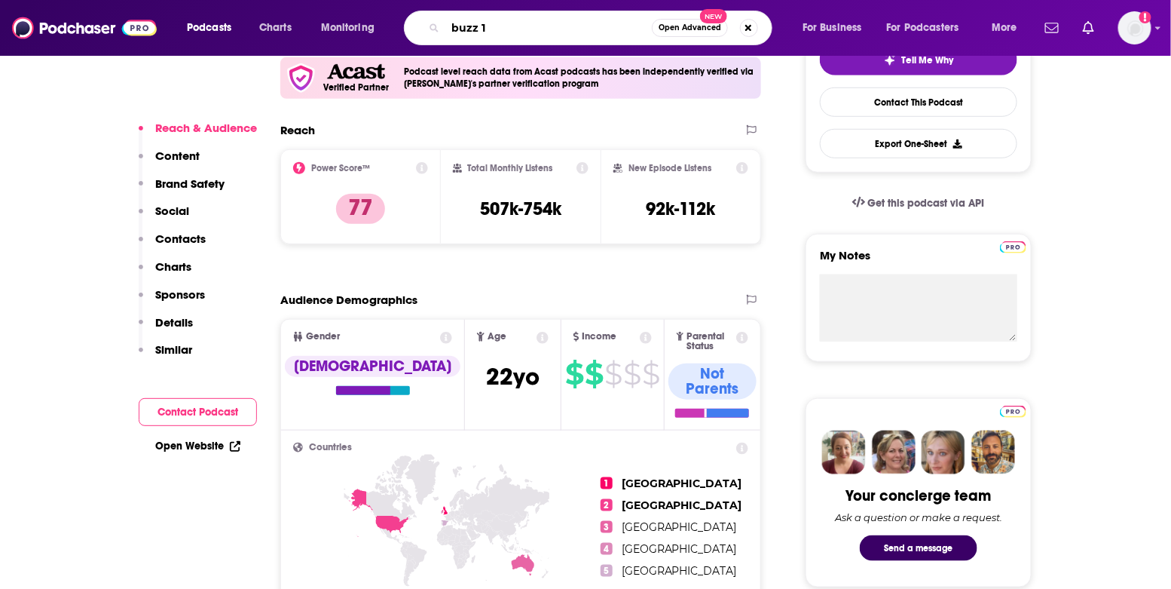
type input "buzz 16"
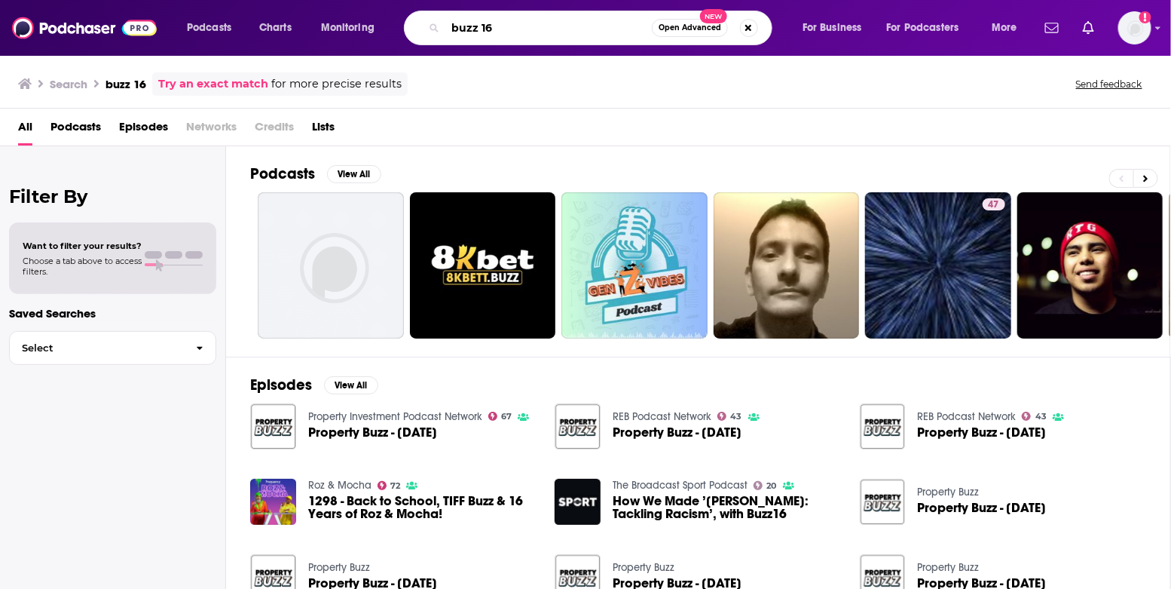
click at [494, 25] on input "buzz 16" at bounding box center [548, 28] width 207 height 24
type input "dish"
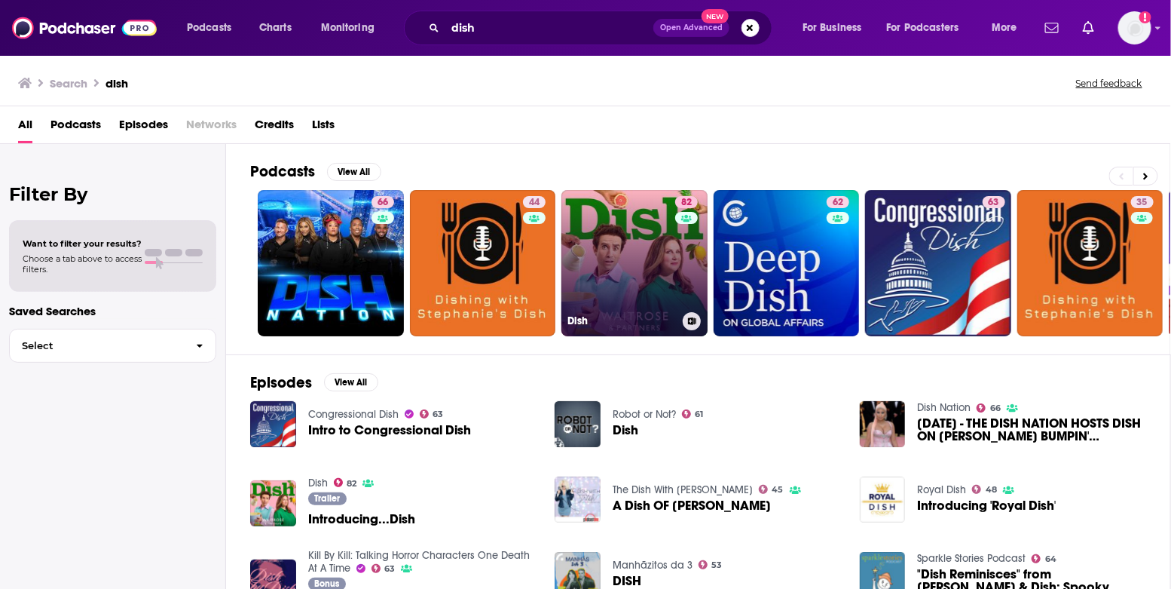
click at [617, 210] on link "82 Dish" at bounding box center [635, 263] width 146 height 146
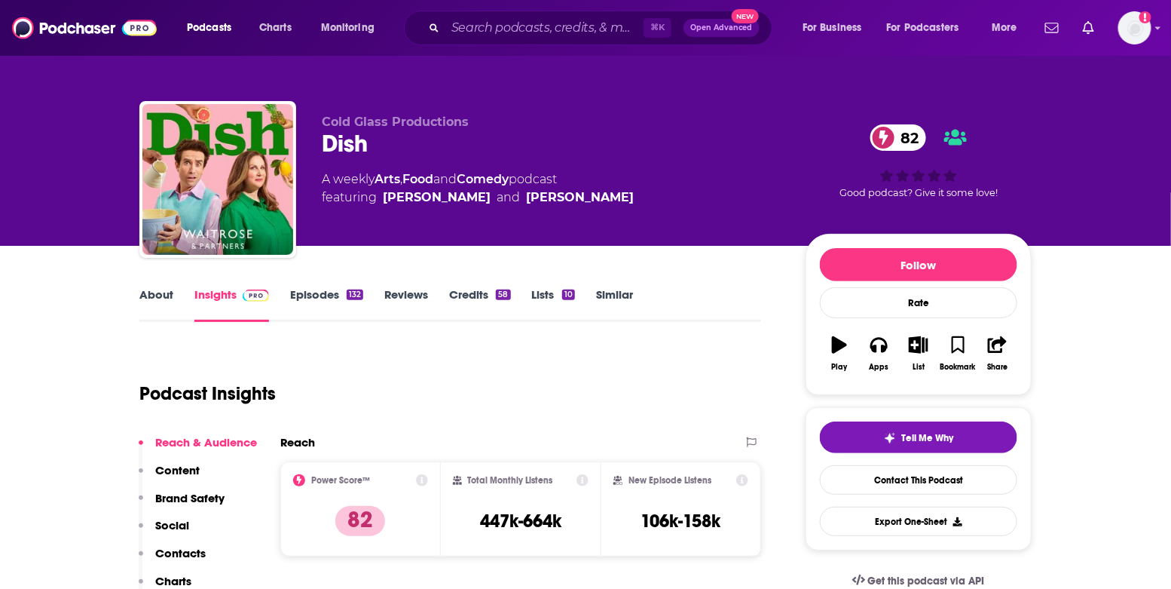
click at [470, 295] on link "Credits 58" at bounding box center [479, 304] width 61 height 35
